Goal: Task Accomplishment & Management: Use online tool/utility

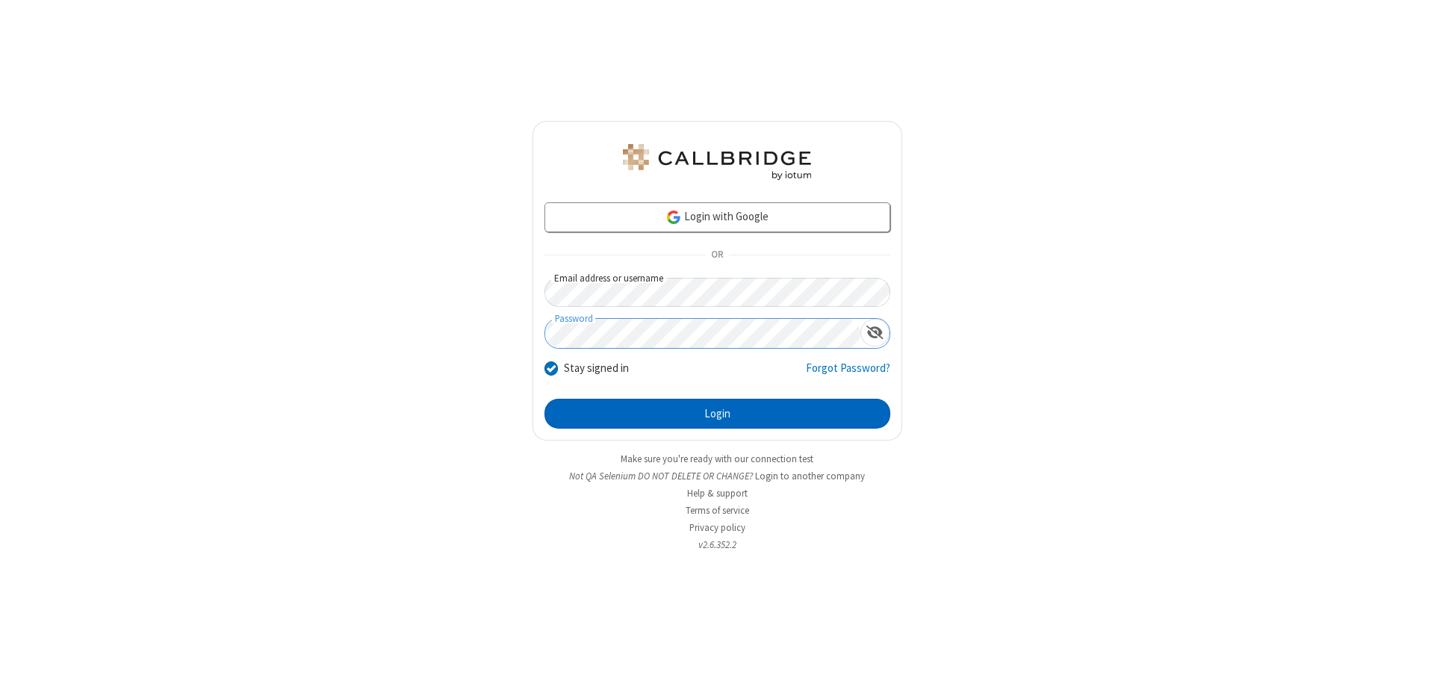
click at [717, 414] on button "Login" at bounding box center [717, 414] width 346 height 30
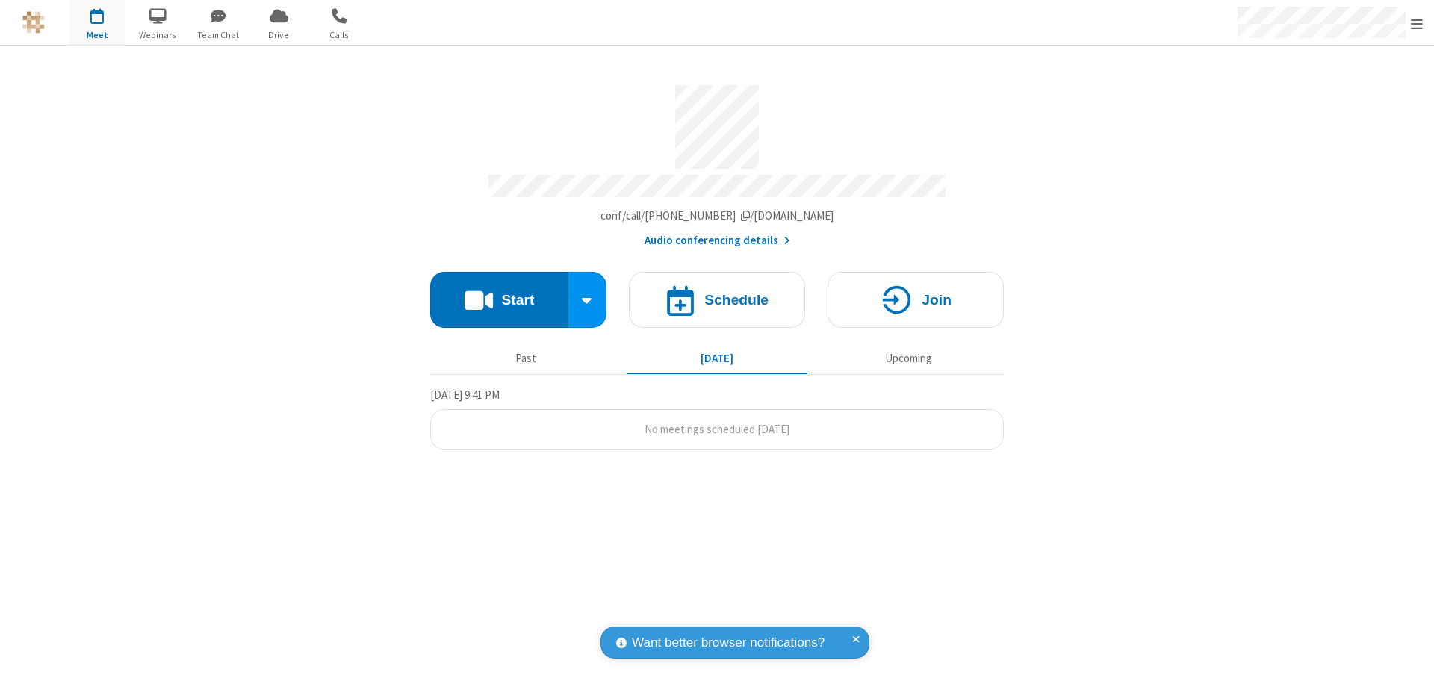
click at [499, 293] on button "Start" at bounding box center [499, 300] width 138 height 56
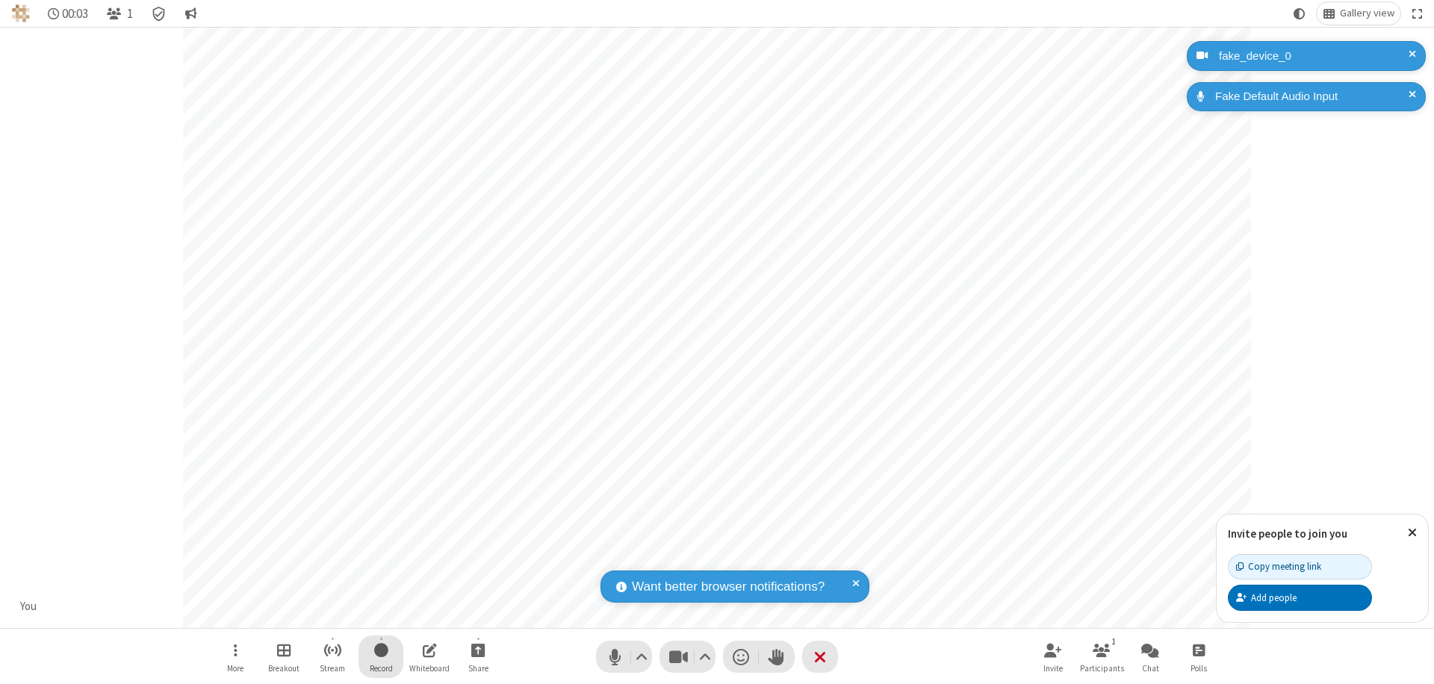
click at [381, 656] on span "Start recording" at bounding box center [381, 650] width 14 height 19
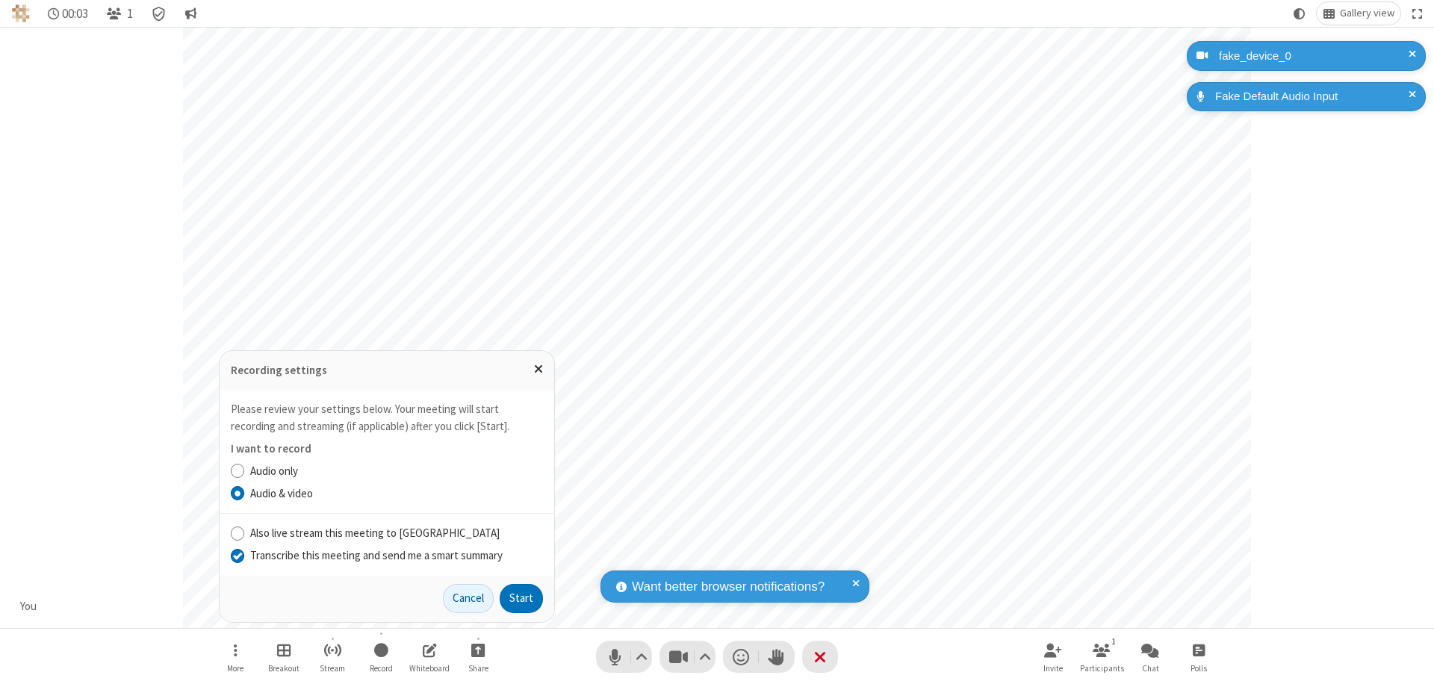
click at [237, 555] on input "Transcribe this meeting and send me a smart summary" at bounding box center [238, 555] width 14 height 16
click at [521, 598] on button "Start" at bounding box center [521, 599] width 43 height 30
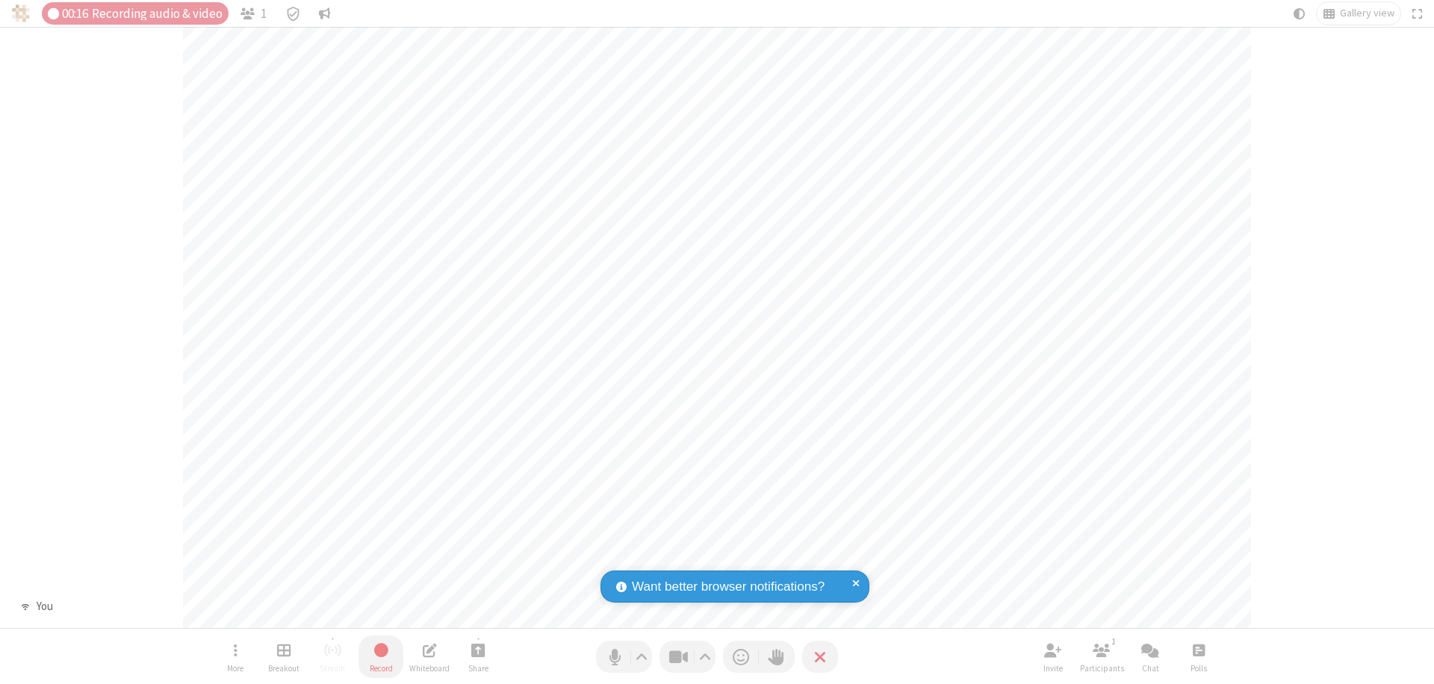
click at [381, 656] on span "Stop recording" at bounding box center [381, 650] width 17 height 19
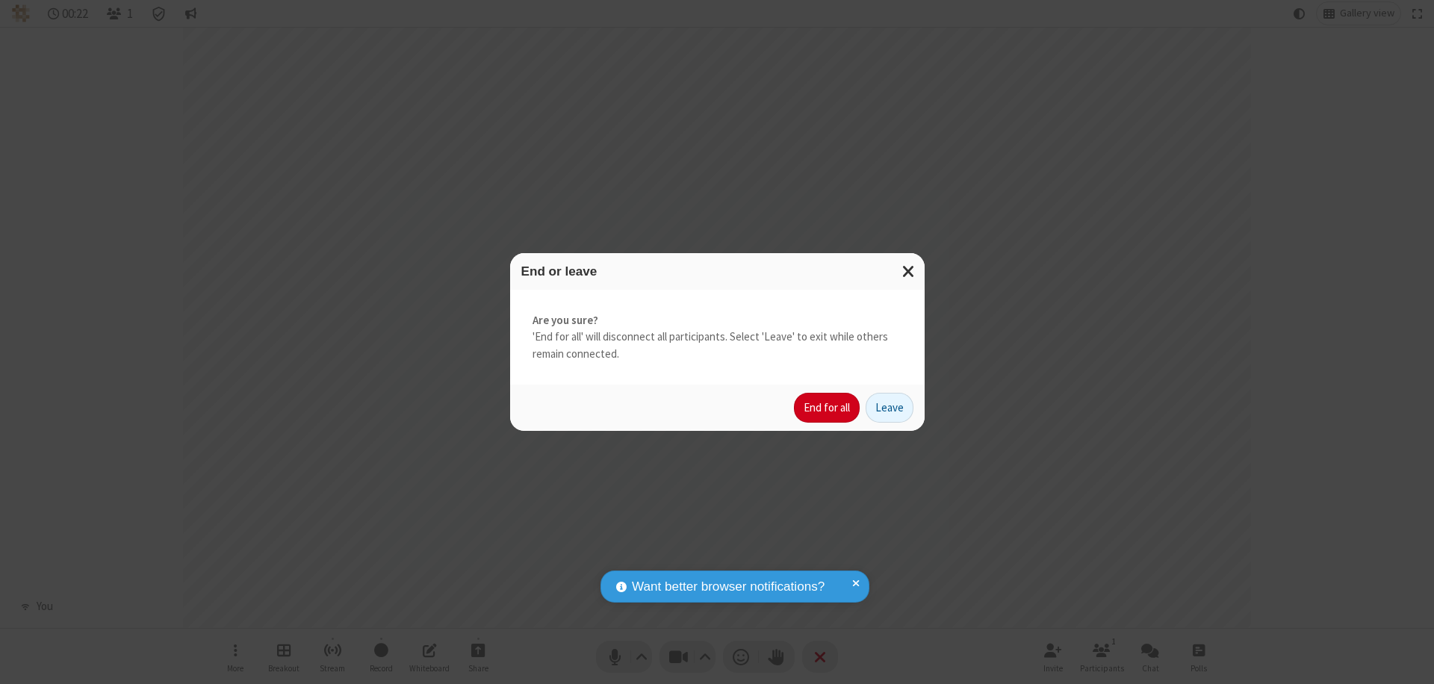
click at [827, 408] on button "End for all" at bounding box center [827, 408] width 66 height 30
